Goal: Find specific page/section: Find specific page/section

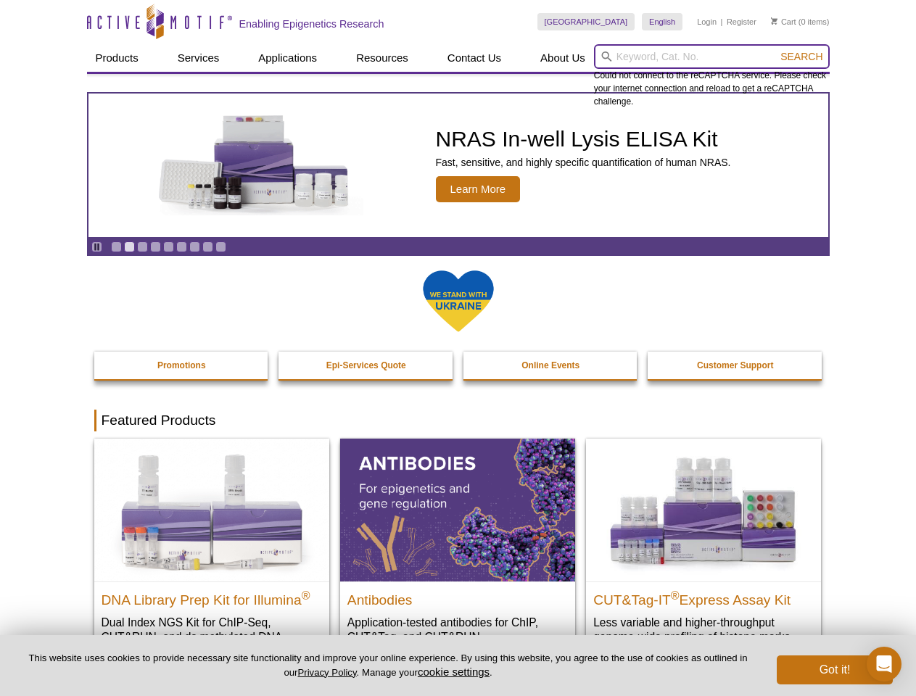
click at [711, 57] on input "search" at bounding box center [712, 56] width 236 height 25
click at [801, 57] on span "Search" at bounding box center [801, 57] width 42 height 12
click at [96, 246] on icon "Pause" at bounding box center [96, 246] width 9 height 9
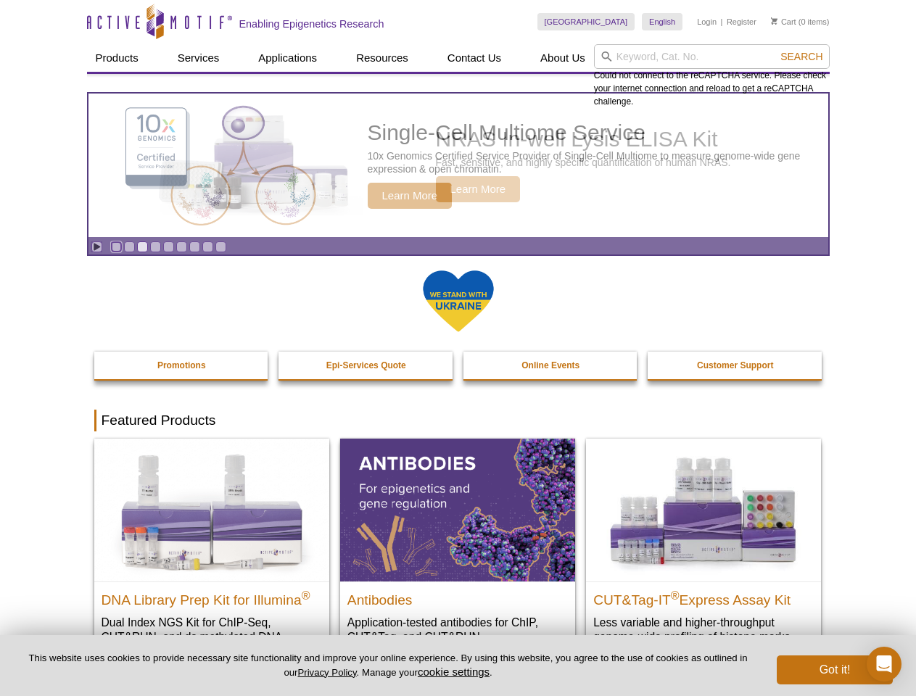
click at [116, 246] on link "Go to slide 1" at bounding box center [116, 246] width 11 height 11
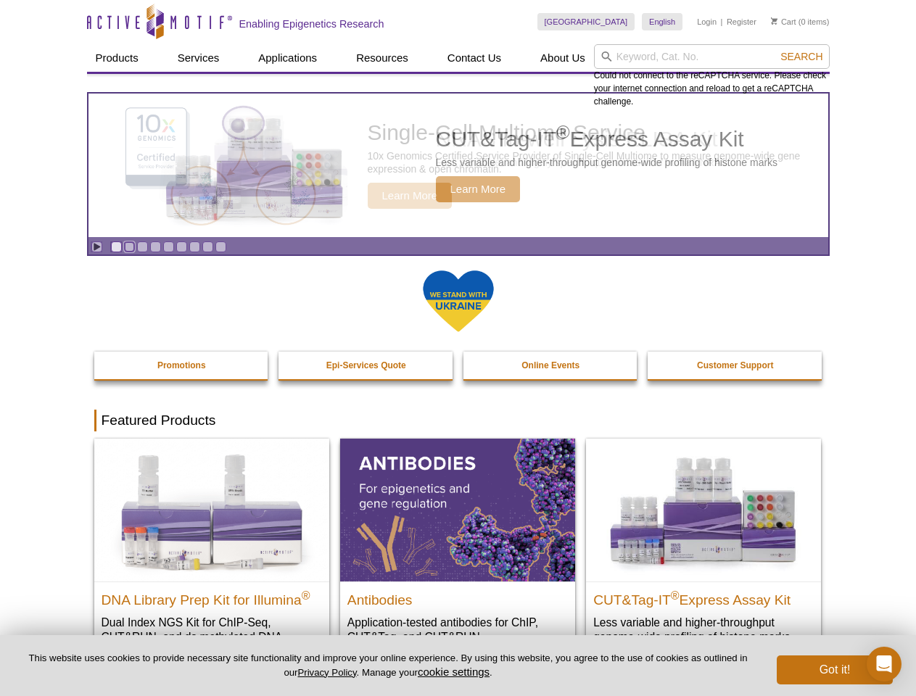
click at [129, 246] on link "Go to slide 2" at bounding box center [129, 246] width 11 height 11
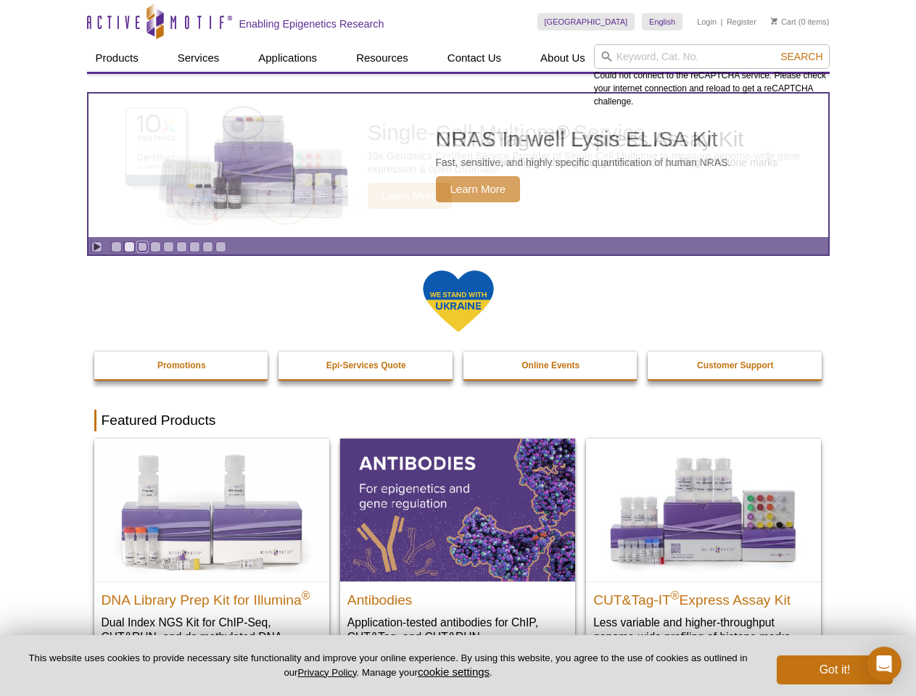
click at [142, 246] on link "Go to slide 3" at bounding box center [142, 246] width 11 height 11
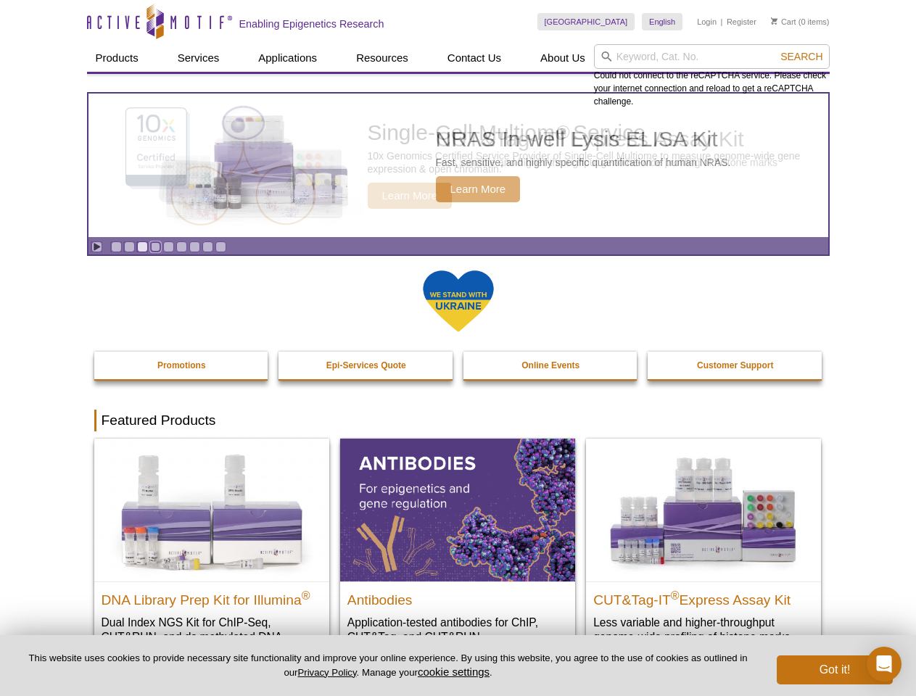
click at [155, 246] on link "Go to slide 4" at bounding box center [155, 246] width 11 height 11
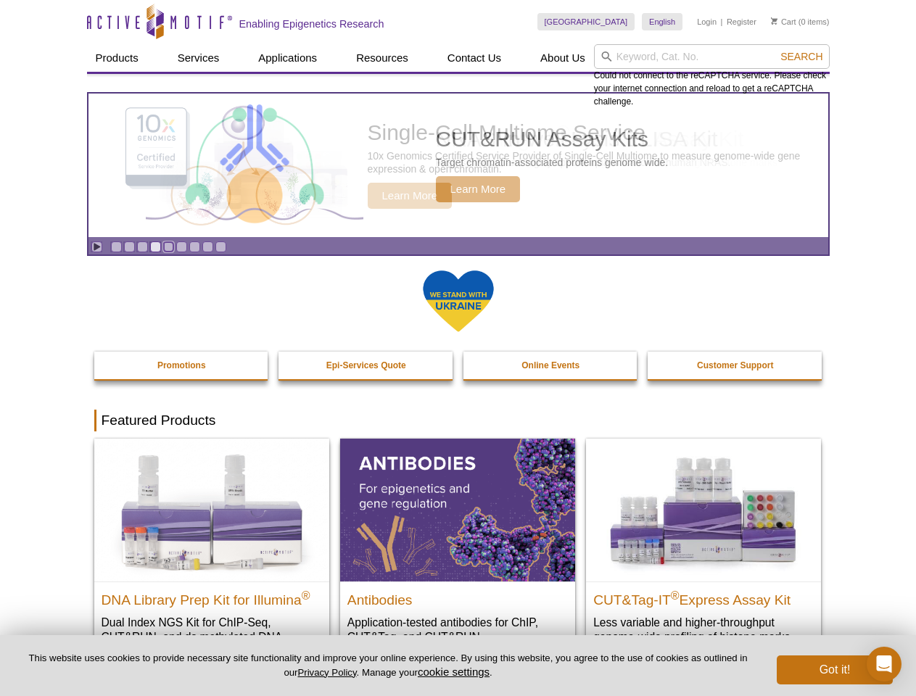
click at [168, 246] on link "Go to slide 5" at bounding box center [168, 246] width 11 height 11
click at [181, 246] on link "Go to slide 6" at bounding box center [181, 246] width 11 height 11
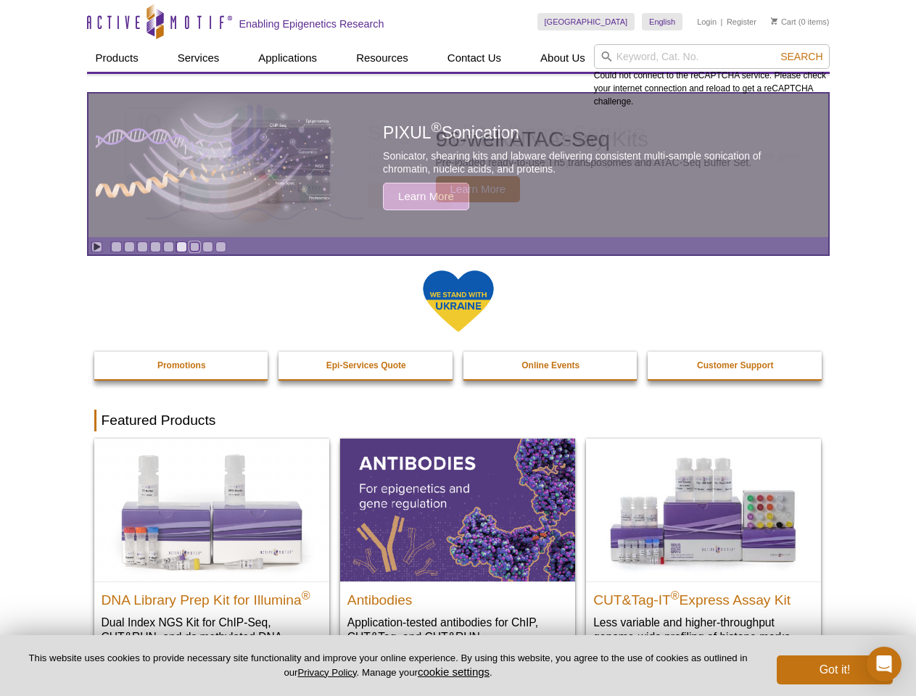
click at [194, 246] on link "Go to slide 7" at bounding box center [194, 246] width 11 height 11
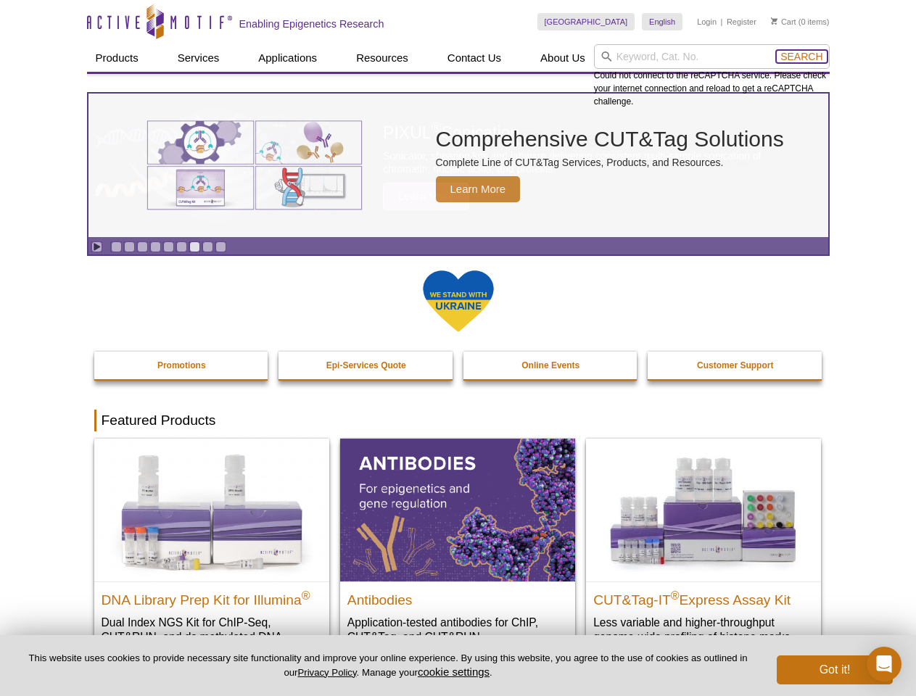
click at [801, 57] on span "Search" at bounding box center [801, 57] width 42 height 12
